Goal: Task Accomplishment & Management: Use online tool/utility

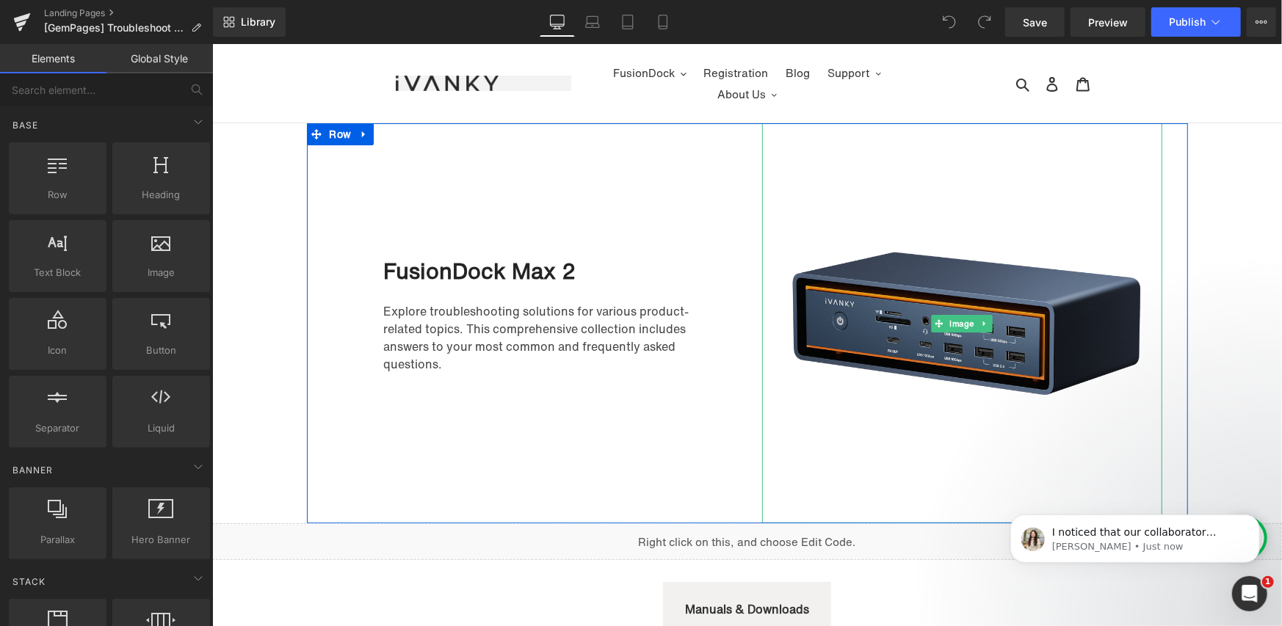
scroll to position [489, 0]
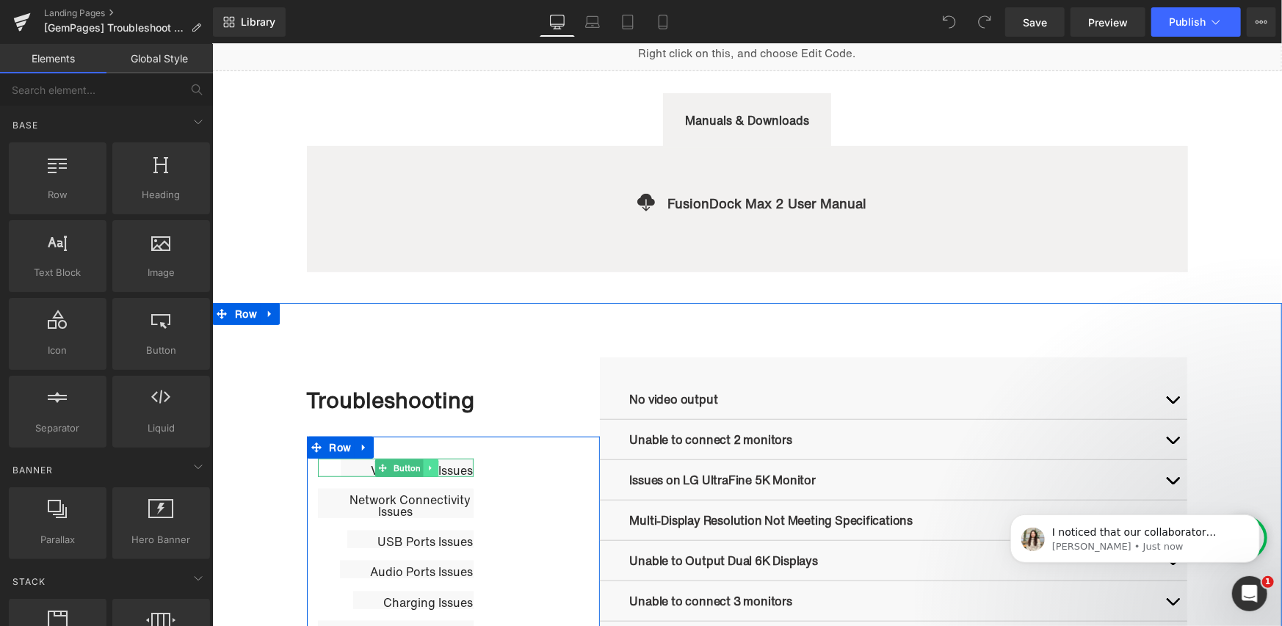
click at [426, 470] on icon at bounding box center [430, 467] width 8 height 9
click at [372, 469] on link "Button" at bounding box center [376, 468] width 48 height 18
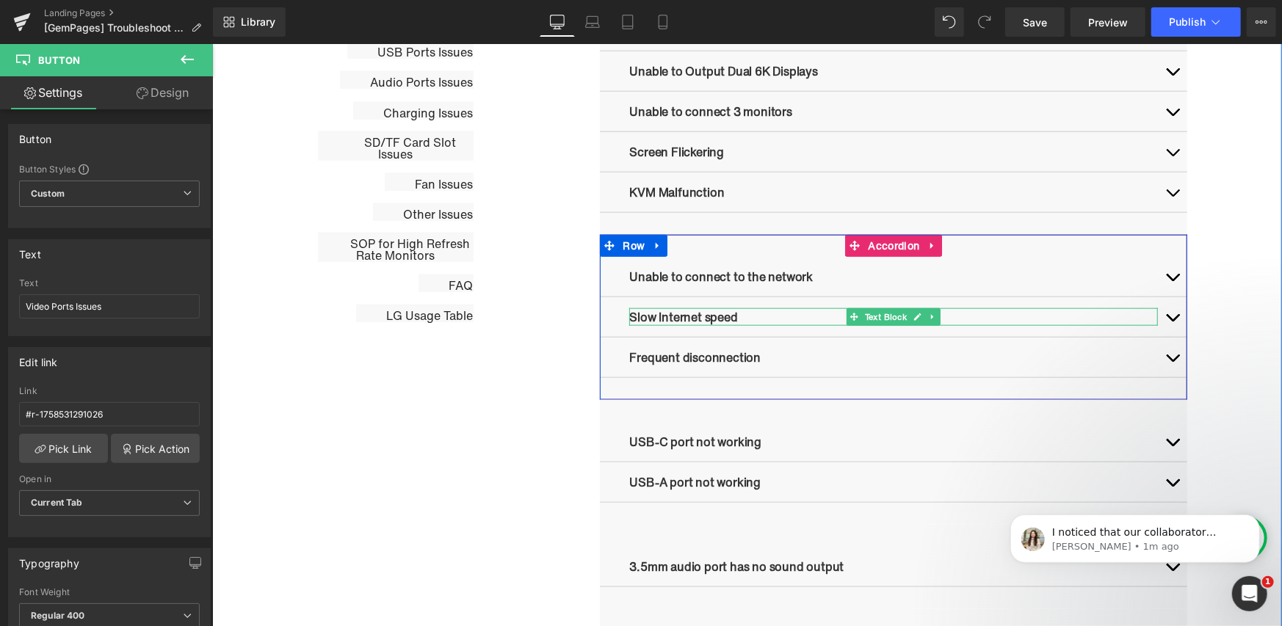
scroll to position [734, 0]
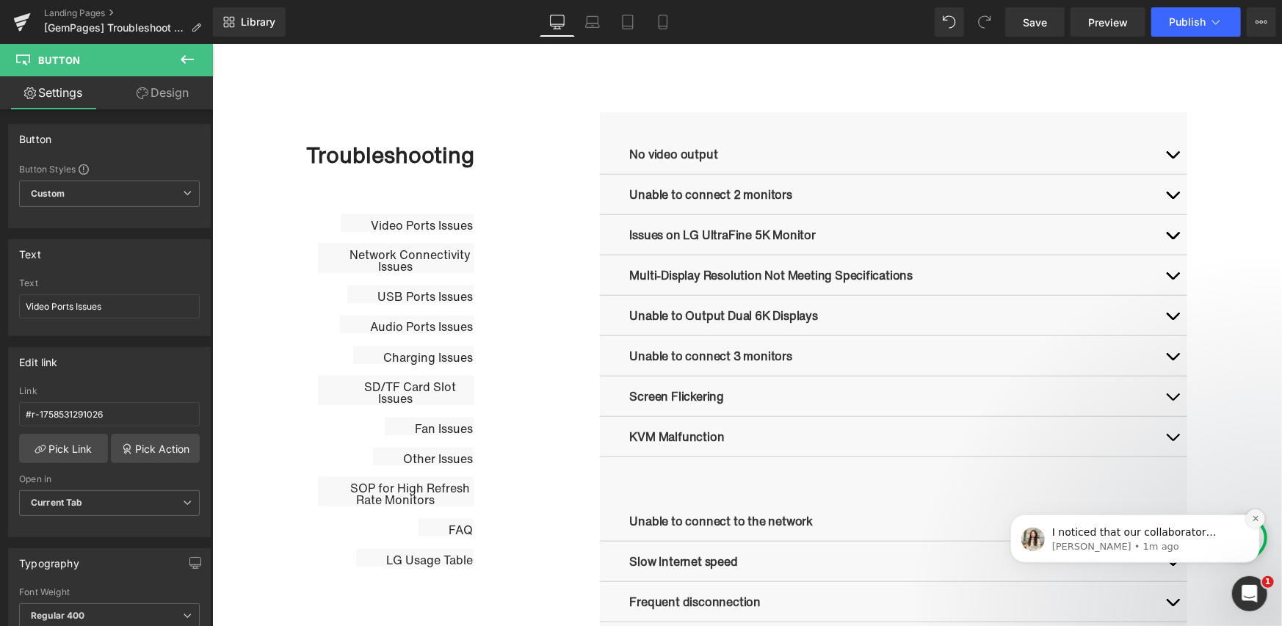
click at [1253, 518] on icon "Dismiss notification" at bounding box center [1255, 518] width 8 height 8
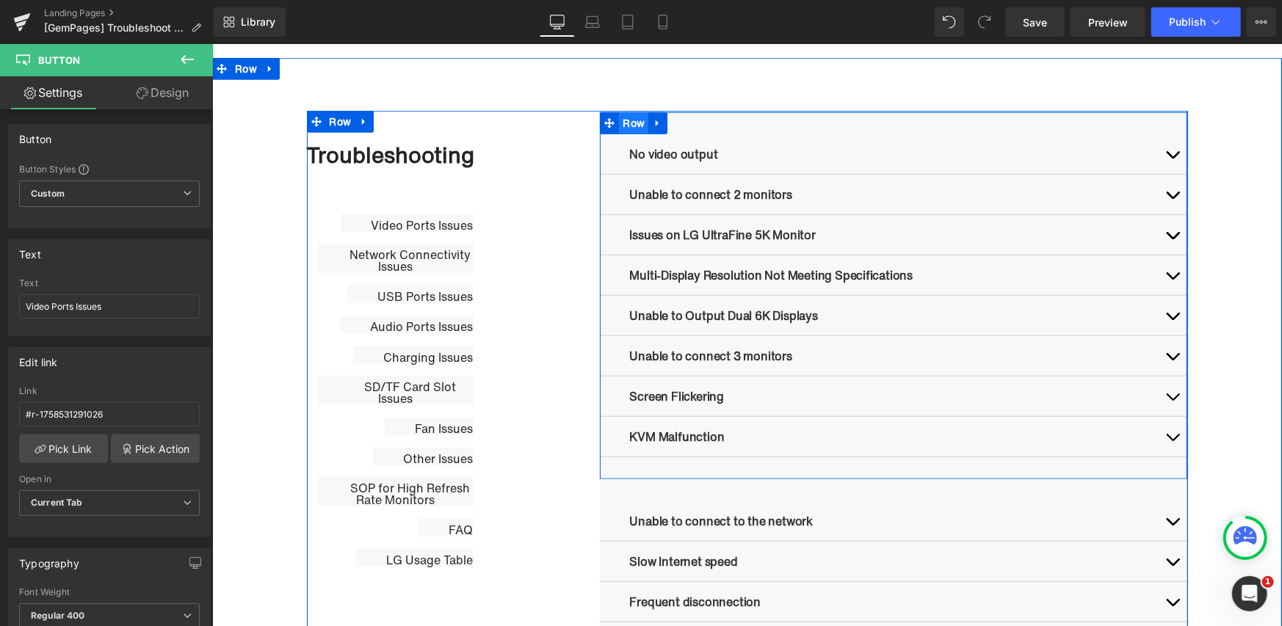
click at [620, 121] on span "Row" at bounding box center [632, 123] width 29 height 22
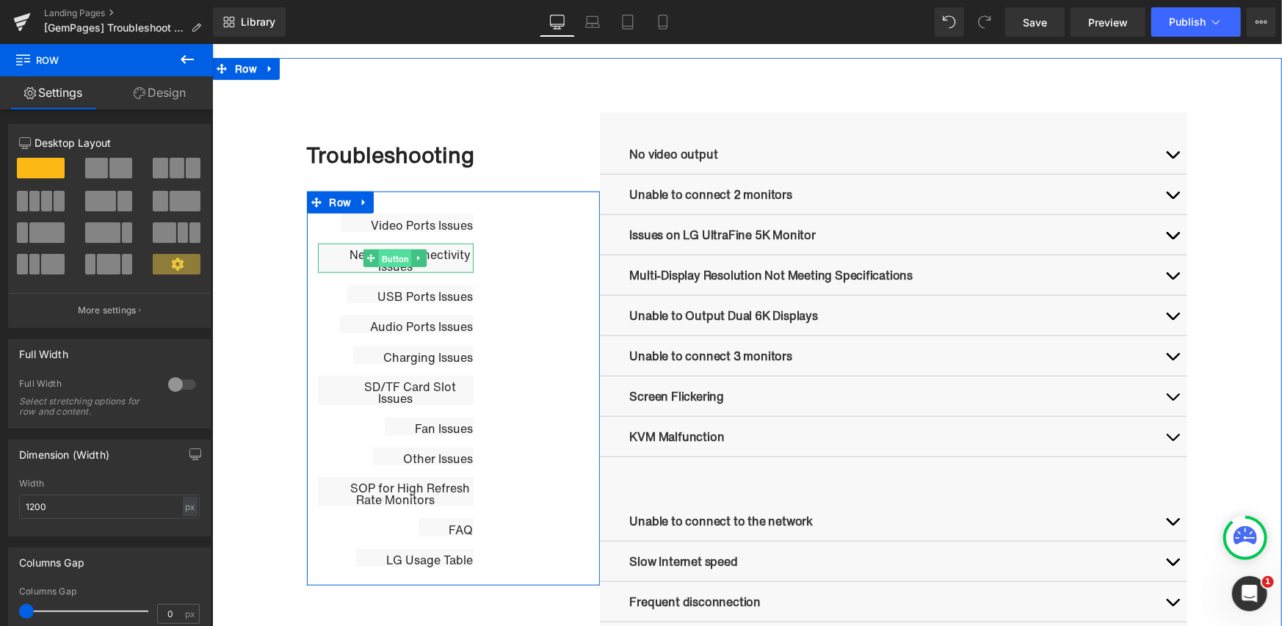
click at [388, 256] on span "Button" at bounding box center [394, 259] width 33 height 18
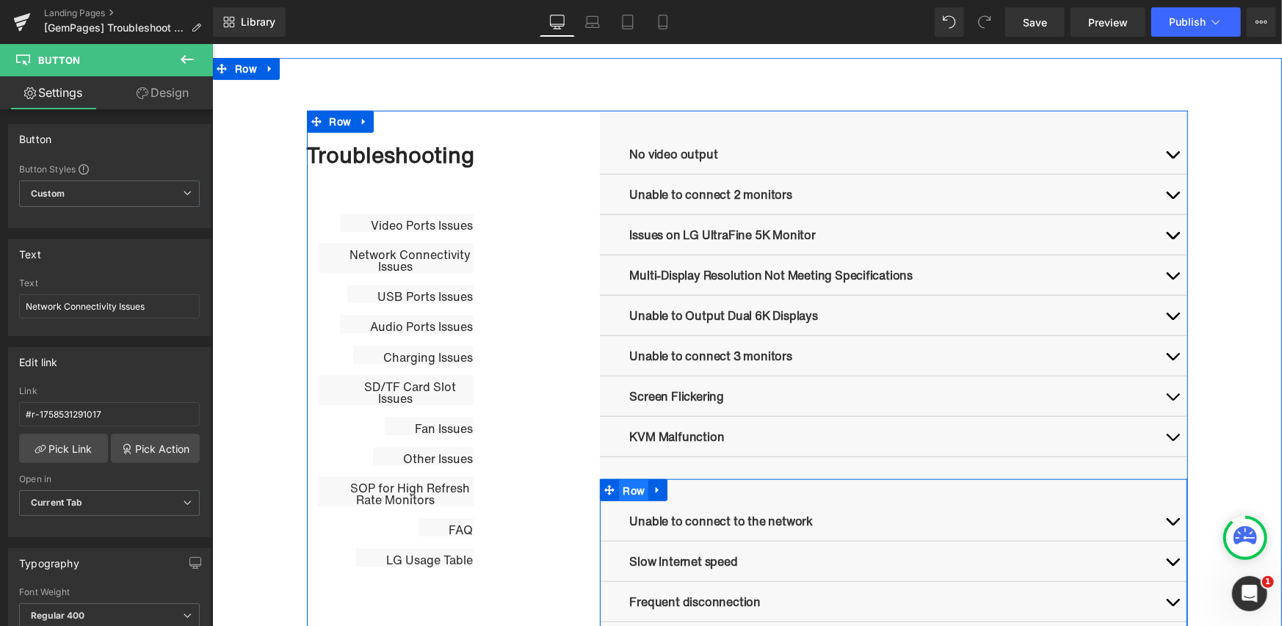
click at [632, 488] on ul "Row" at bounding box center [633, 490] width 68 height 22
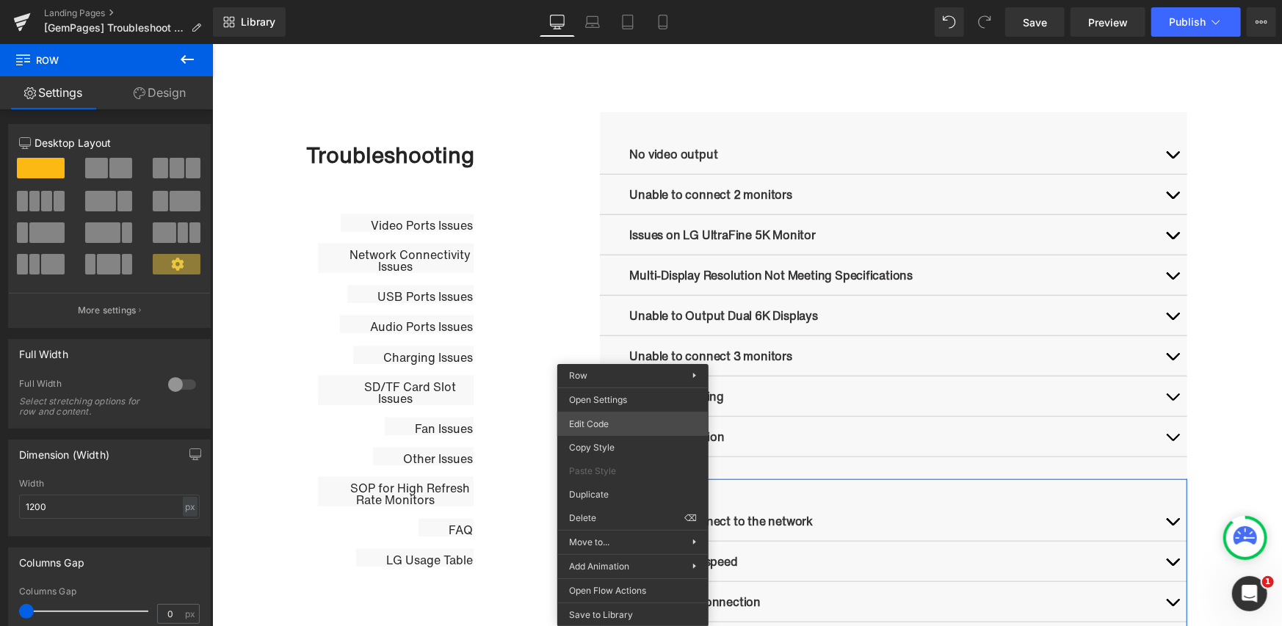
click at [632, 0] on div "Row You are previewing how the will restyle your page. You can not edit Element…" at bounding box center [641, 0] width 1282 height 0
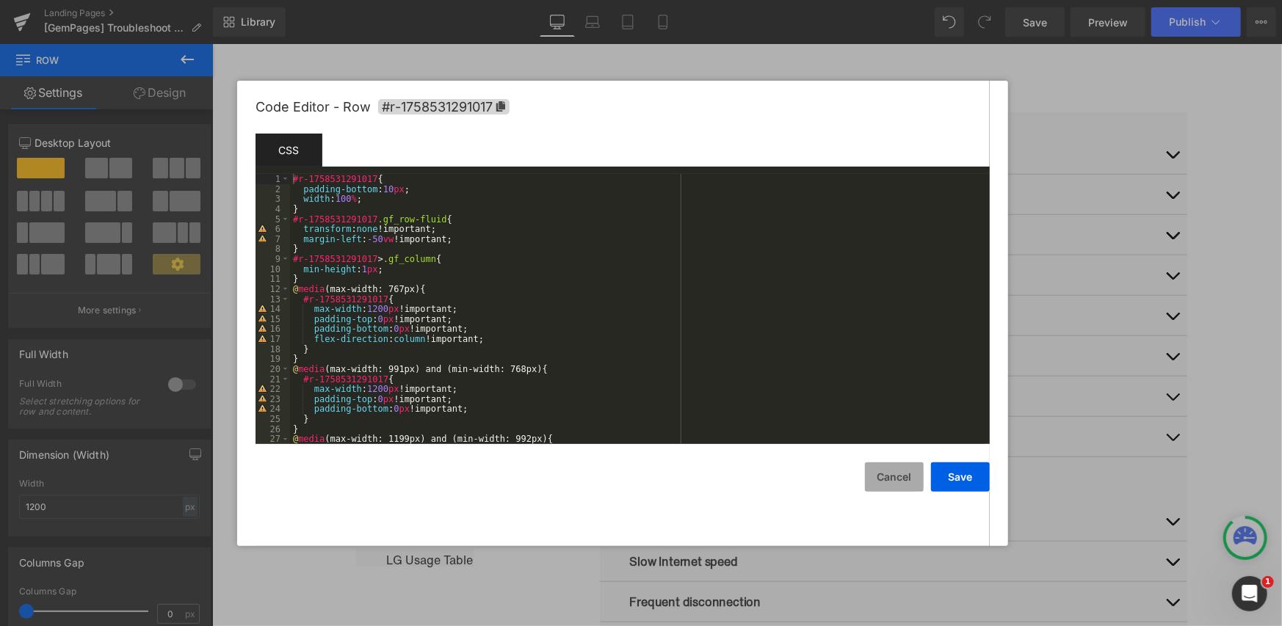
click at [903, 481] on button "Cancel" at bounding box center [894, 477] width 59 height 29
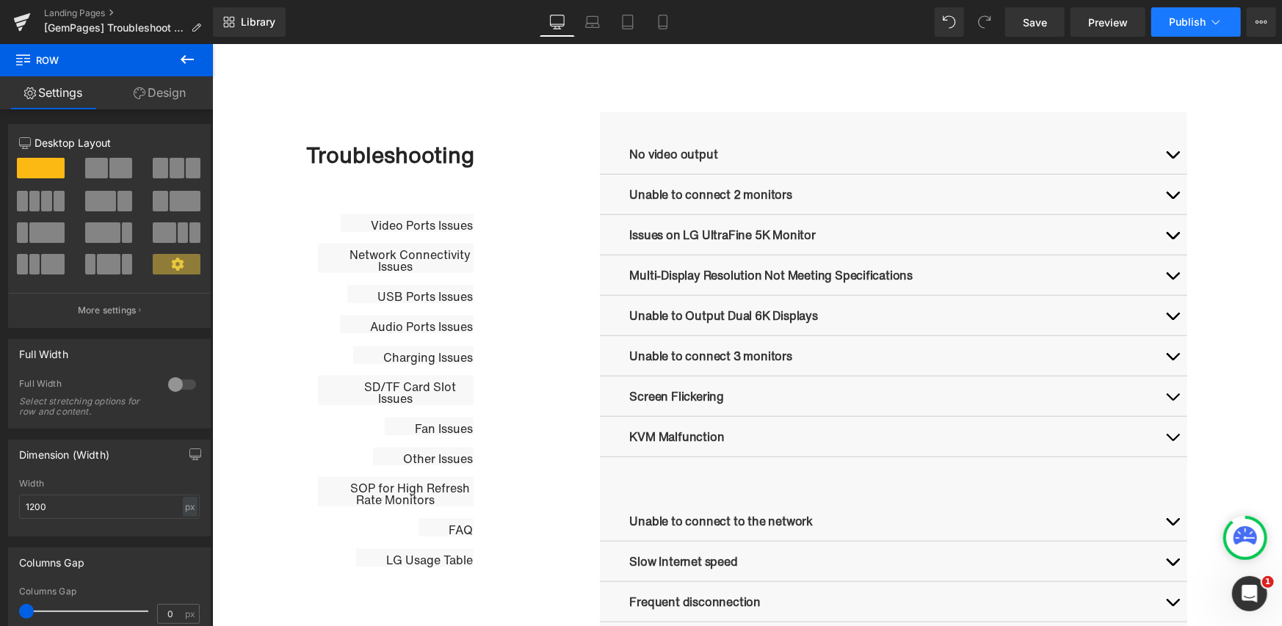
click at [1201, 18] on span "Publish" at bounding box center [1187, 22] width 37 height 12
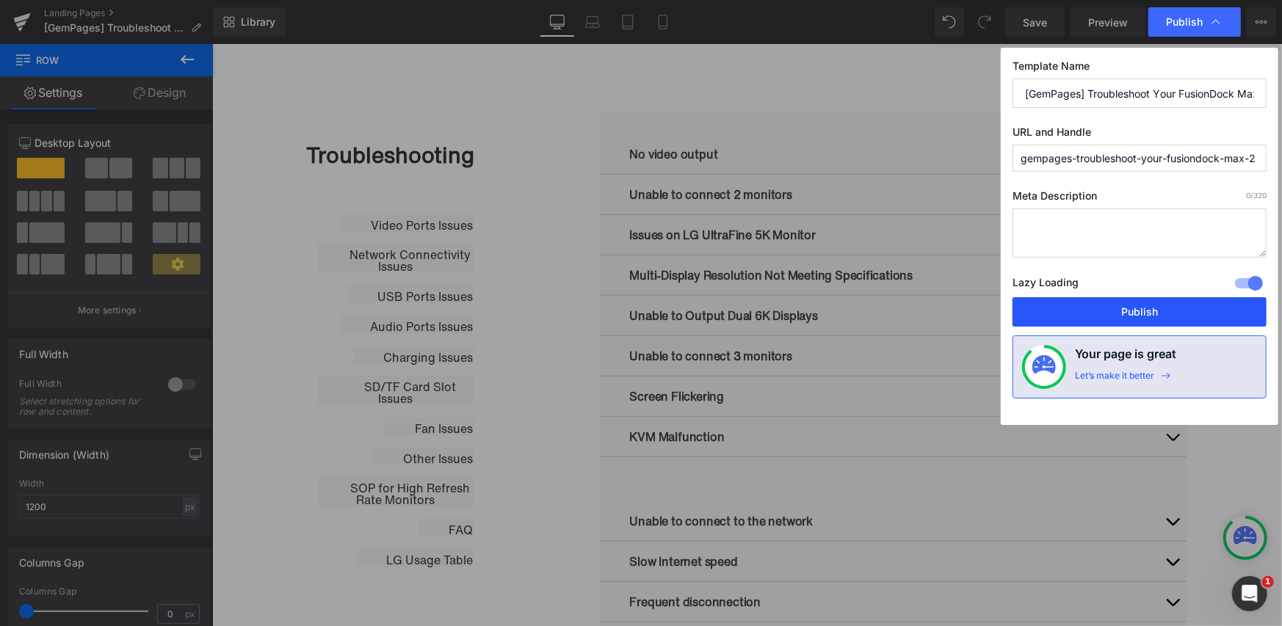
click at [1116, 320] on button "Publish" at bounding box center [1139, 311] width 254 height 29
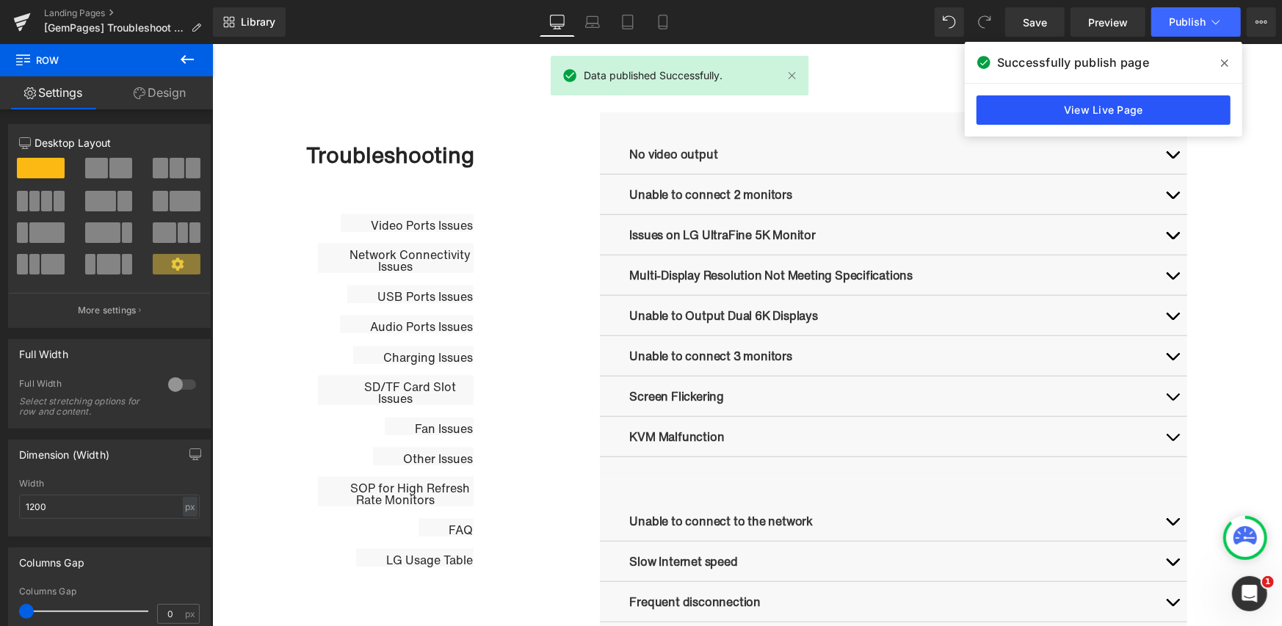
click at [1157, 104] on link "View Live Page" at bounding box center [1103, 109] width 254 height 29
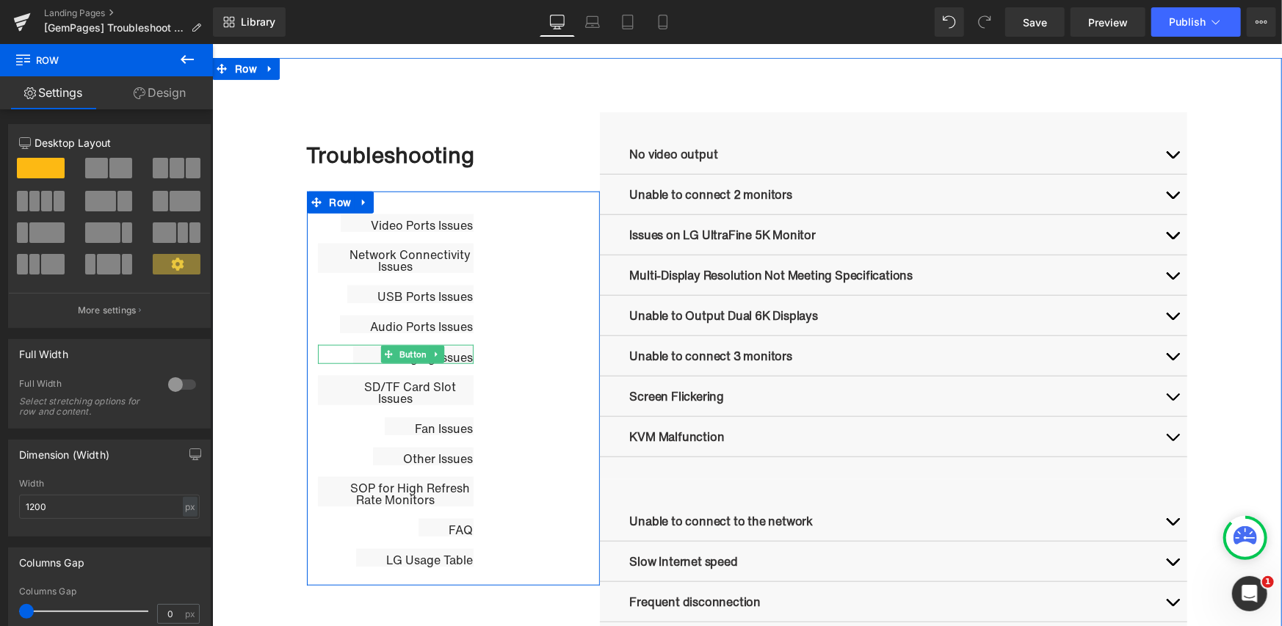
drag, startPoint x: 414, startPoint y: 360, endPoint x: 610, endPoint y: 356, distance: 196.1
click at [414, 360] on span "Button" at bounding box center [412, 354] width 33 height 18
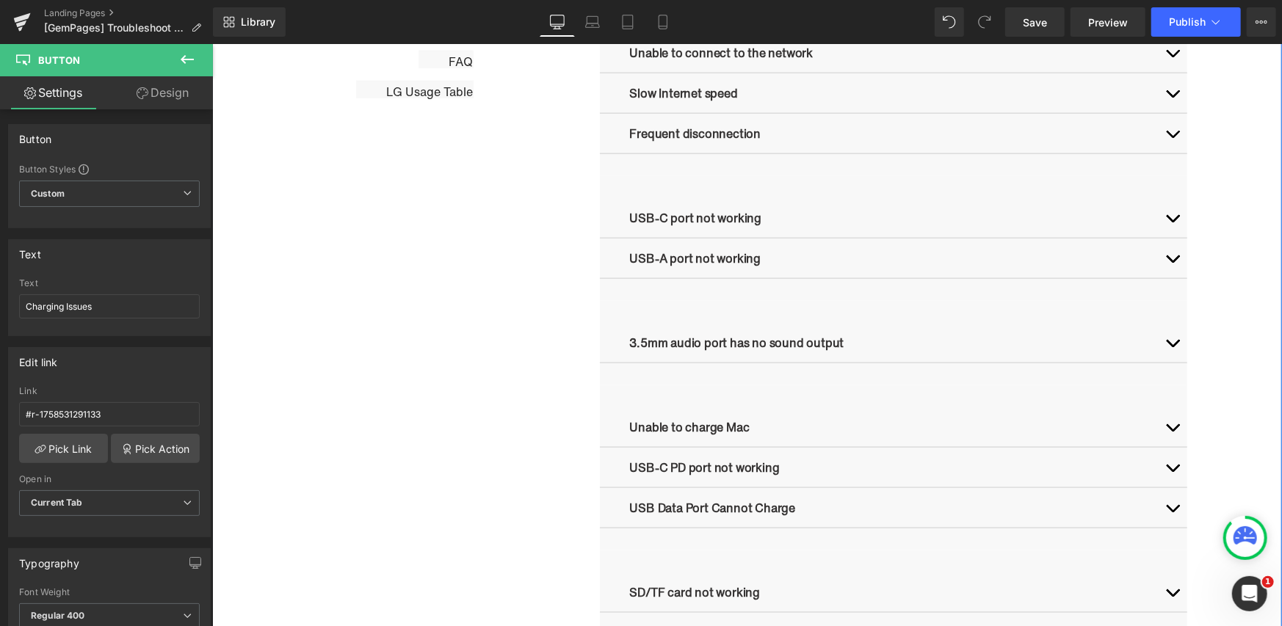
scroll to position [979, 0]
